Goal: Navigation & Orientation: Find specific page/section

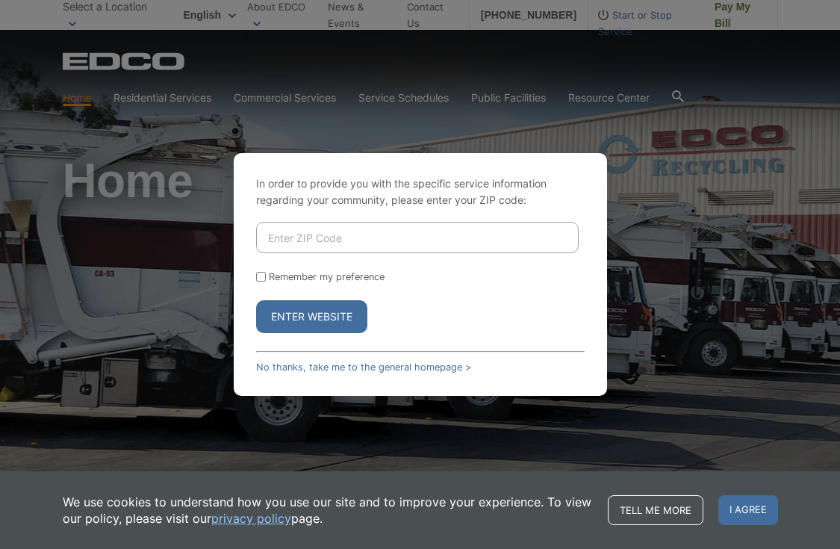
click at [347, 243] on input "Enter ZIP Code" at bounding box center [417, 237] width 322 height 31
type input "91935"
click at [319, 320] on button "Enter Website" at bounding box center [311, 316] width 111 height 33
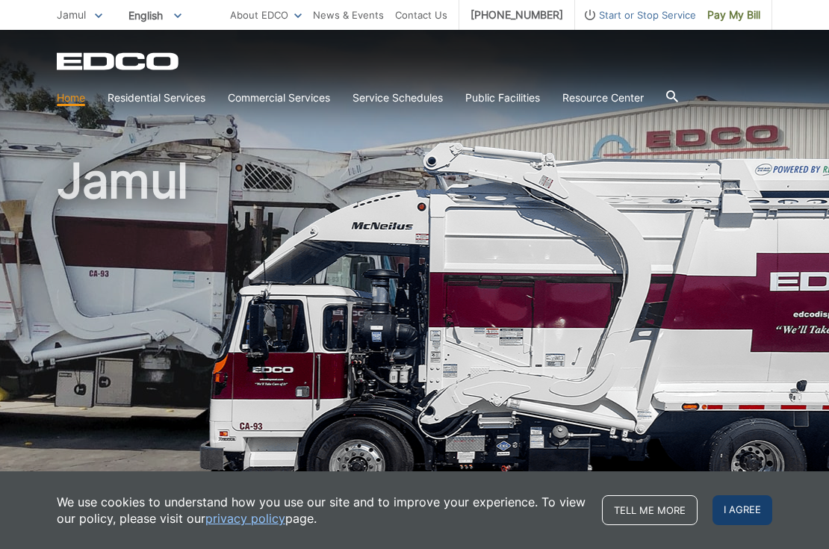
click at [720, 511] on span "I agree" at bounding box center [742, 510] width 60 height 30
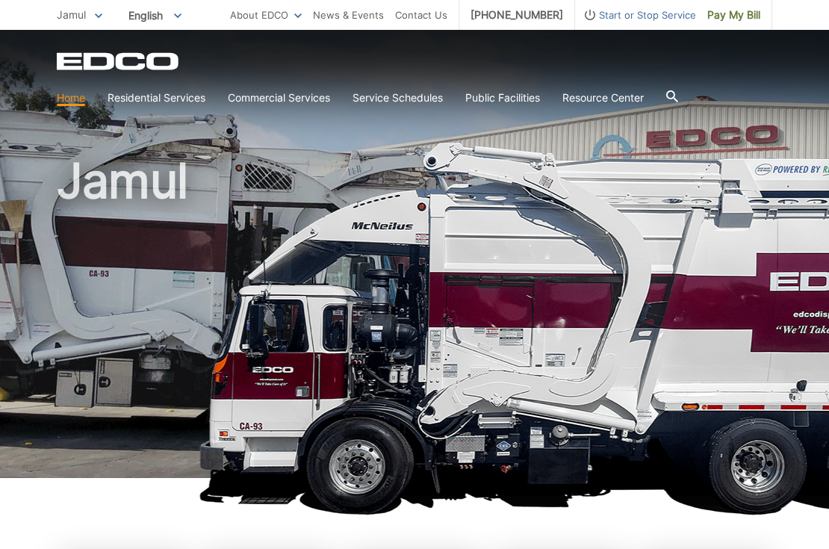
click at [719, 499] on img at bounding box center [630, 328] width 862 height 373
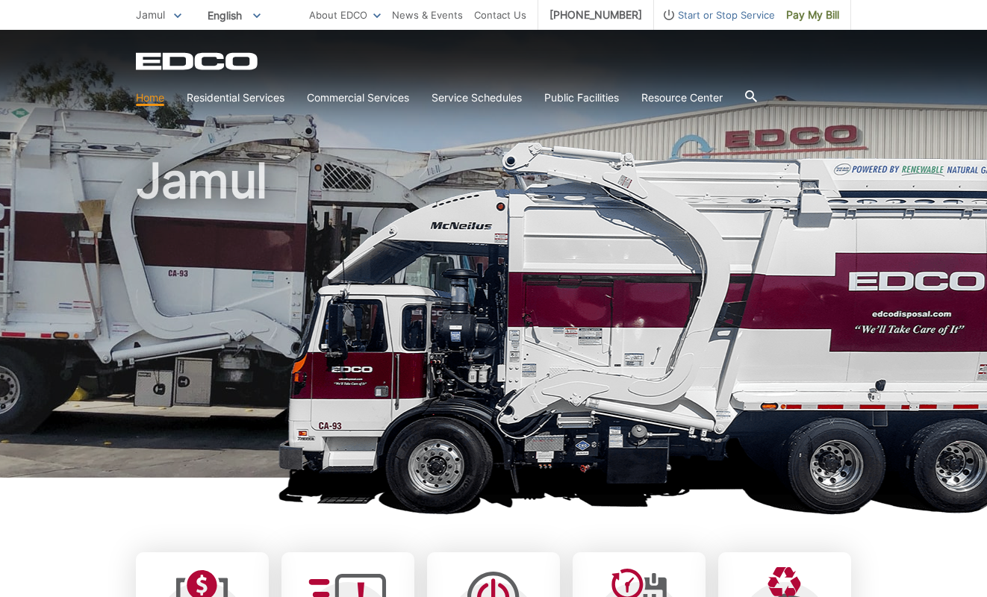
click at [228, 171] on h1 "Jamul" at bounding box center [493, 321] width 715 height 328
